Goal: Information Seeking & Learning: Find specific fact

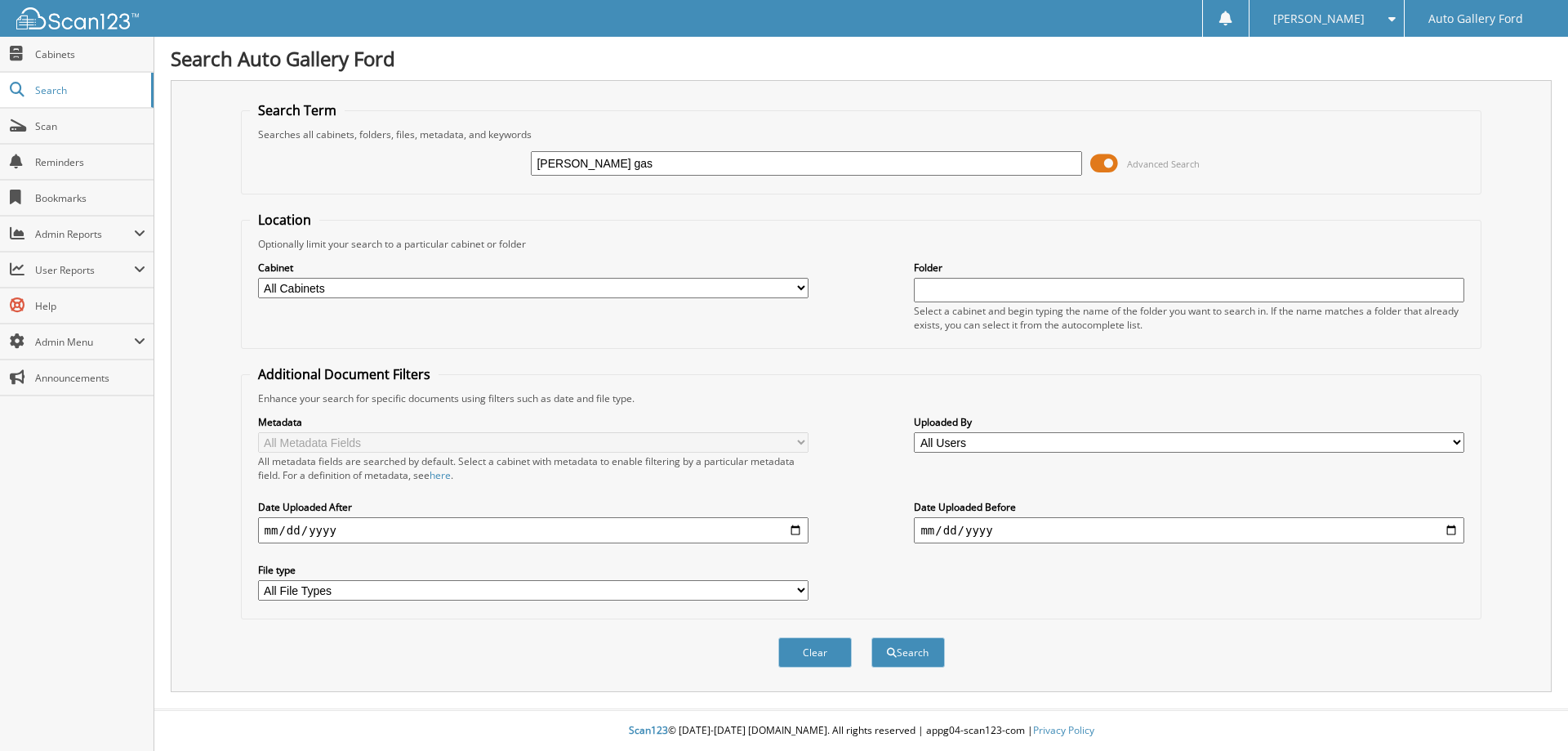
type input "[PERSON_NAME] gas"
click at [871, 637] on button "Search" at bounding box center [908, 651] width 74 height 30
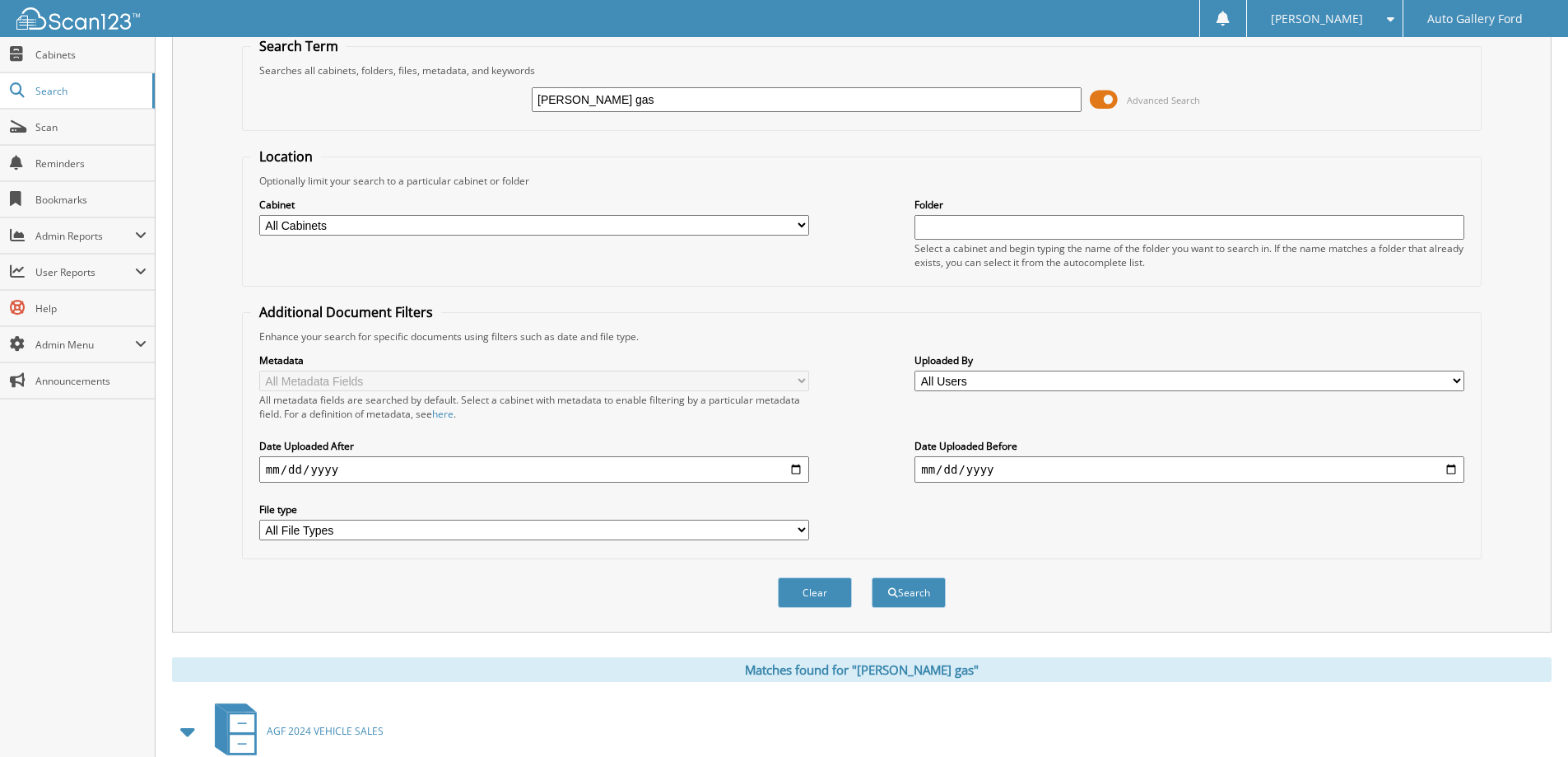
scroll to position [228, 0]
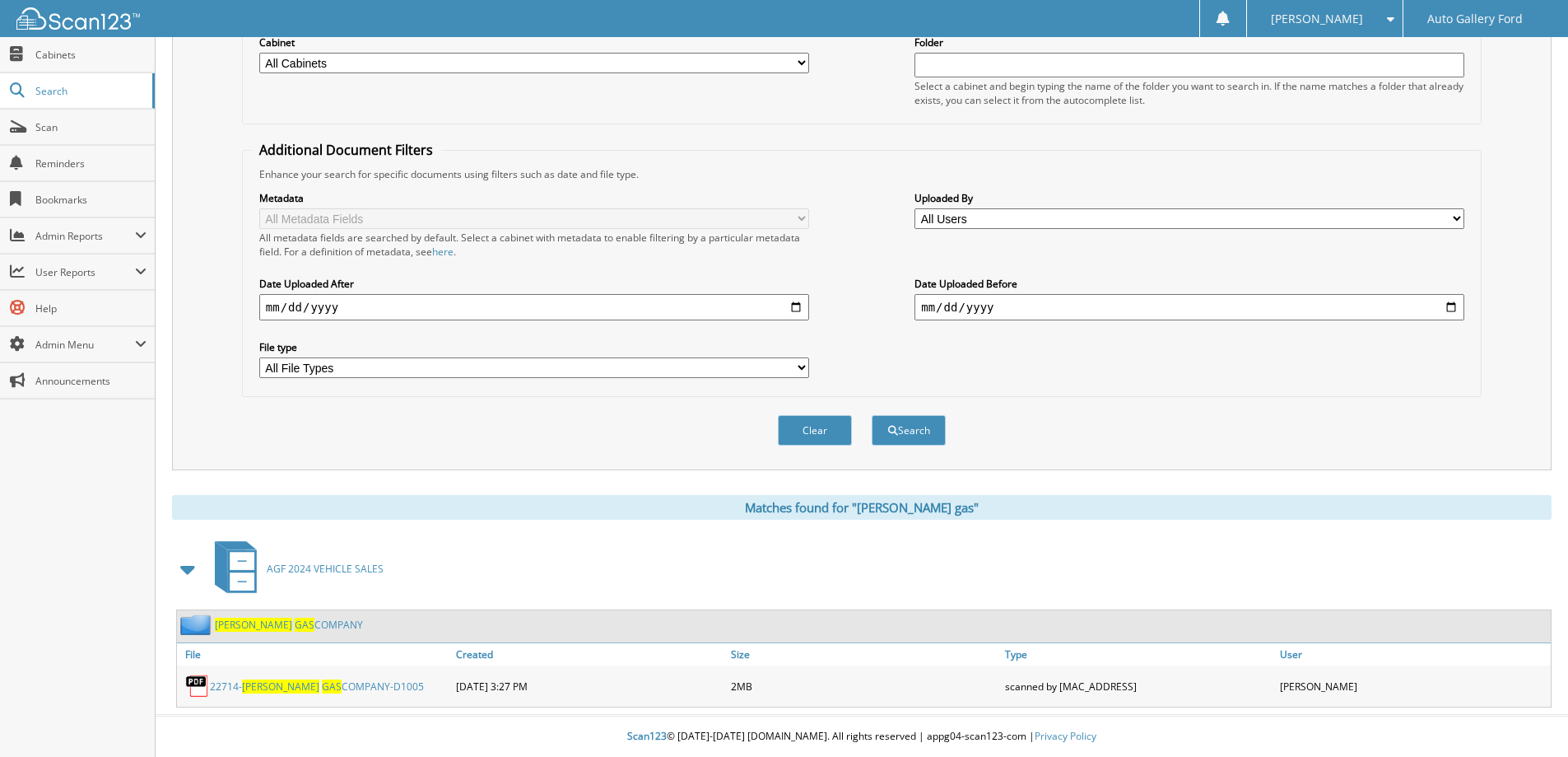
click at [322, 686] on span "GAS" at bounding box center [332, 686] width 20 height 14
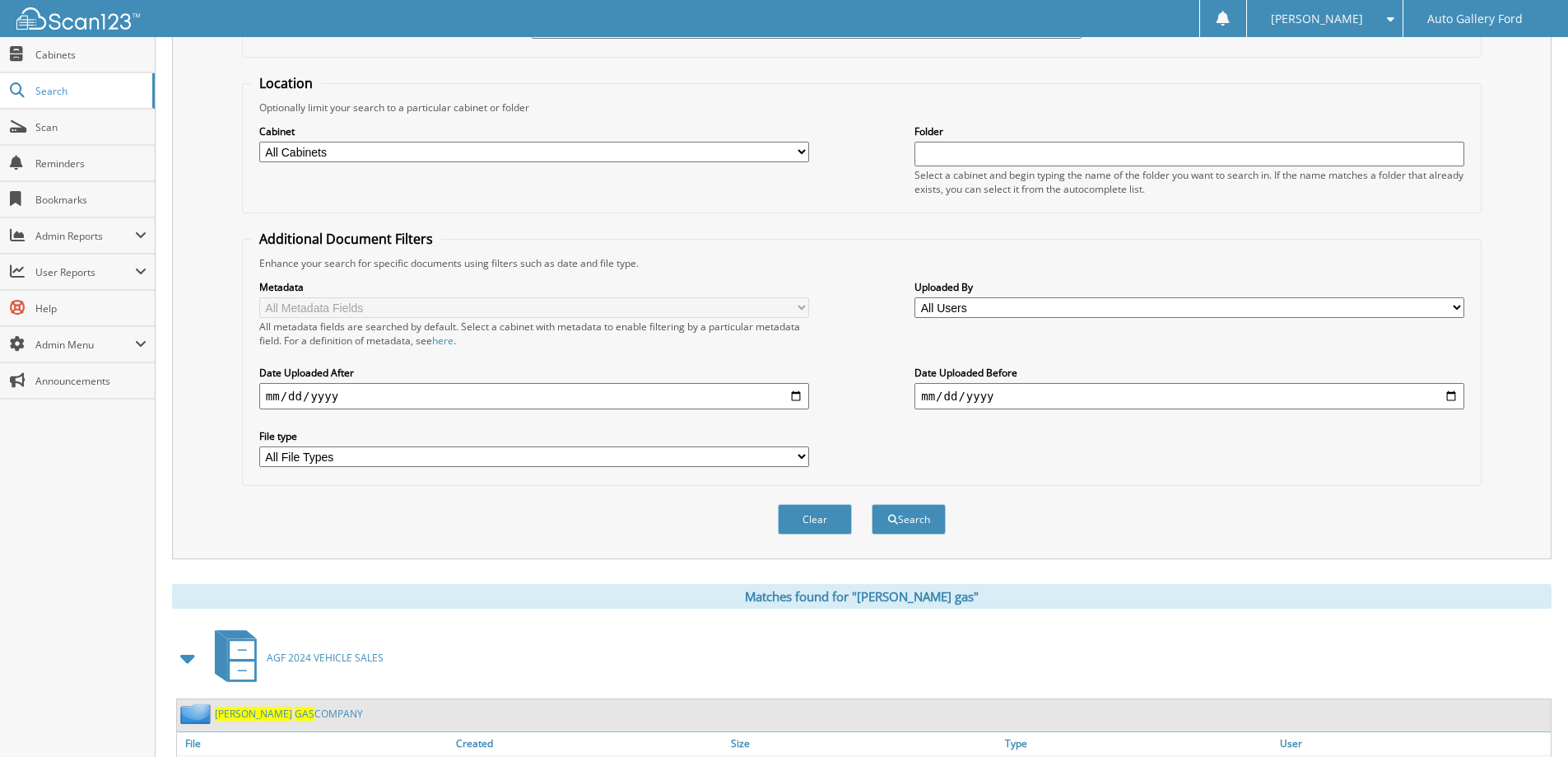
scroll to position [0, 0]
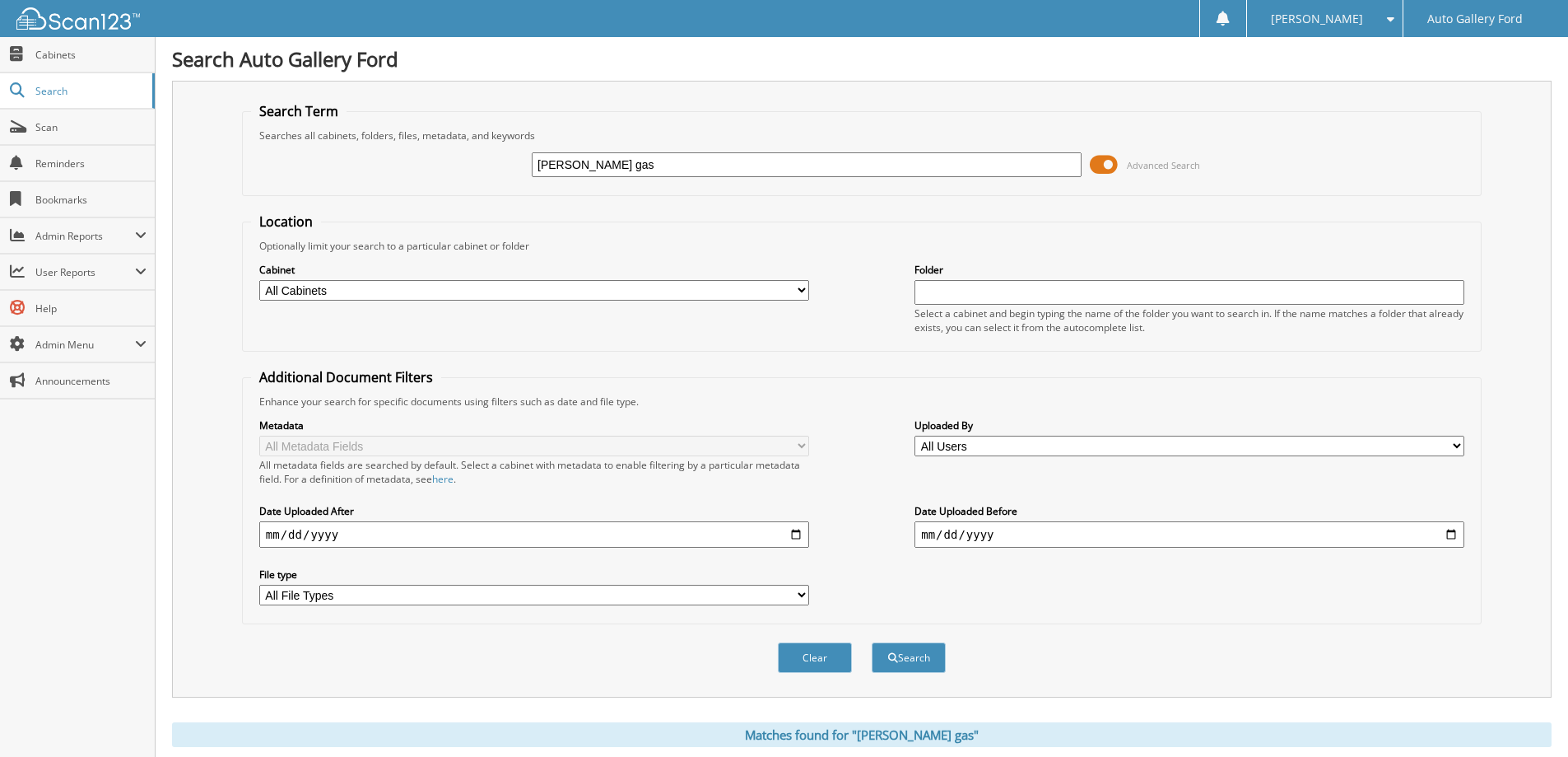
drag, startPoint x: 528, startPoint y: 154, endPoint x: 345, endPoint y: 147, distance: 183.1
click at [499, 154] on div "[PERSON_NAME] gas Advanced Search" at bounding box center [862, 164] width 1221 height 45
type input "liberty propane"
click at [872, 642] on button "Search" at bounding box center [909, 657] width 74 height 31
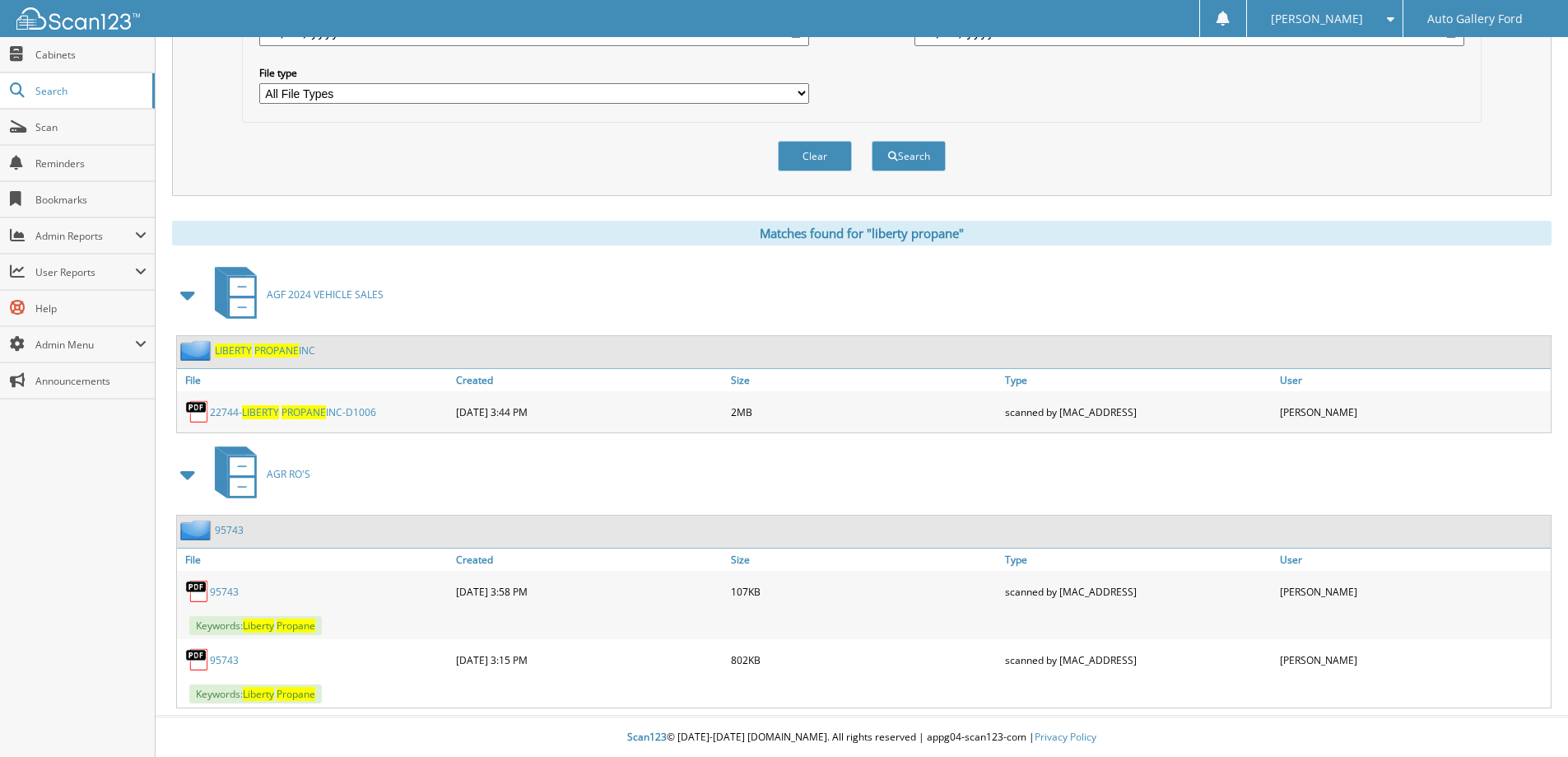
scroll to position [503, 0]
click at [299, 408] on span "PROPANE" at bounding box center [303, 411] width 45 height 14
